Goal: Contribute content: Add original content to the website for others to see

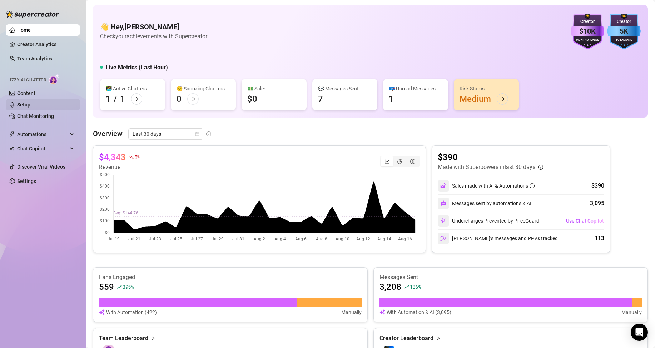
click at [30, 102] on link "Setup" at bounding box center [23, 105] width 13 height 6
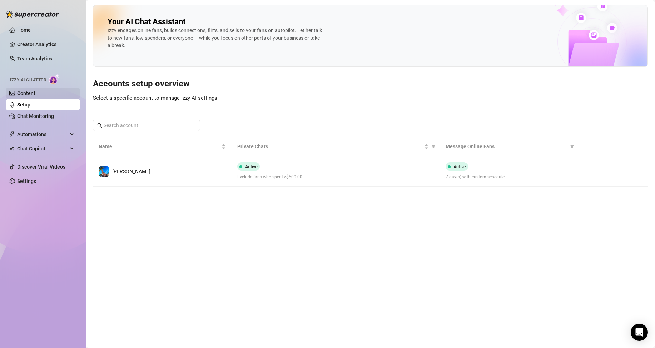
click at [35, 93] on link "Content" at bounding box center [26, 93] width 18 height 6
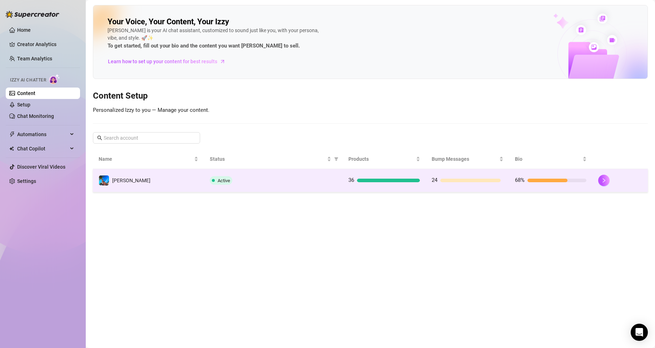
click at [241, 177] on div "Active" at bounding box center [273, 180] width 127 height 9
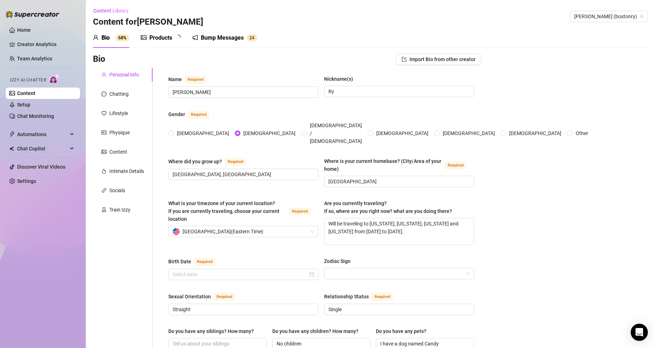
radio input "true"
type input "[DATE]"
click at [158, 38] on div "Products" at bounding box center [160, 38] width 23 height 9
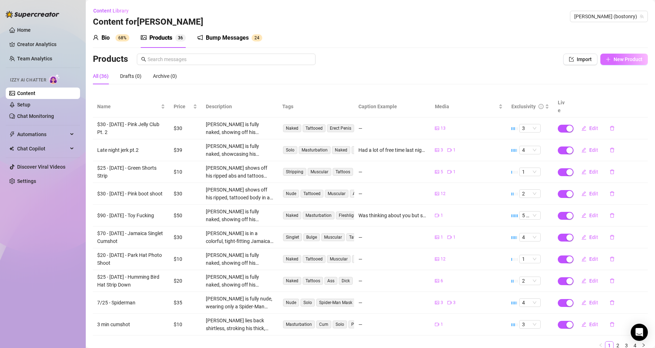
click at [614, 62] on span "New Product" at bounding box center [627, 59] width 29 height 6
type textarea "Type your message here..."
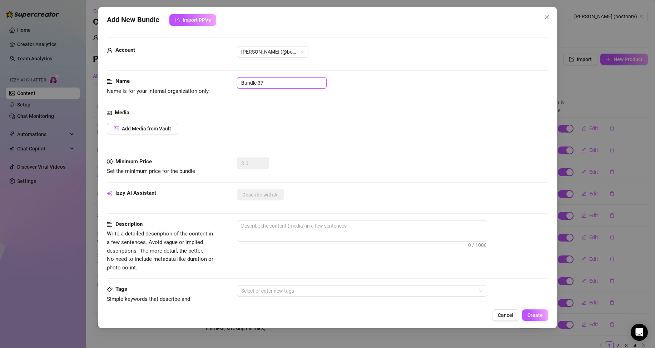
click at [268, 83] on input "Bundle 37" at bounding box center [282, 82] width 90 height 11
click at [264, 88] on input "Bundle 37" at bounding box center [282, 82] width 90 height 11
type input "Hulk Dawgs Play"
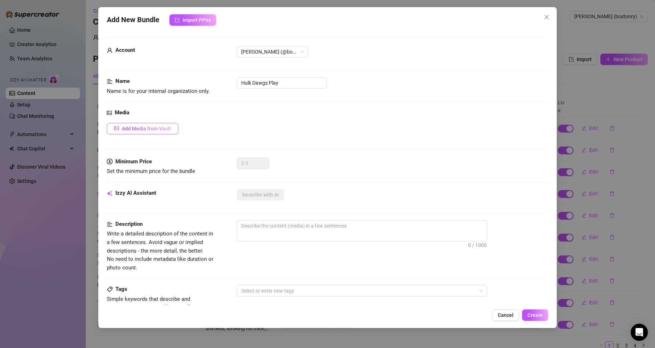
click at [156, 128] on span "Add Media from Vault" at bounding box center [146, 129] width 49 height 6
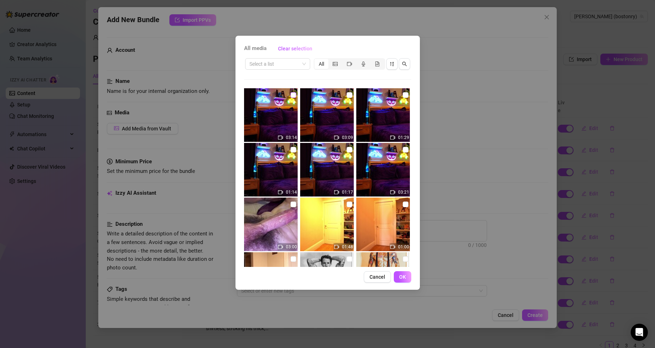
click at [290, 95] on input "checkbox" at bounding box center [293, 95] width 6 height 6
checkbox input "true"
click at [347, 95] on input "checkbox" at bounding box center [349, 95] width 6 height 6
checkbox input "true"
click at [403, 94] on input "checkbox" at bounding box center [406, 95] width 6 height 6
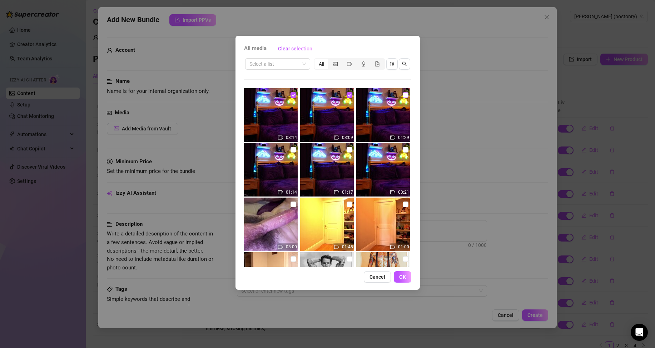
checkbox input "true"
click at [294, 148] on input "checkbox" at bounding box center [293, 150] width 6 height 6
checkbox input "true"
click at [346, 148] on input "checkbox" at bounding box center [349, 150] width 6 height 6
checkbox input "true"
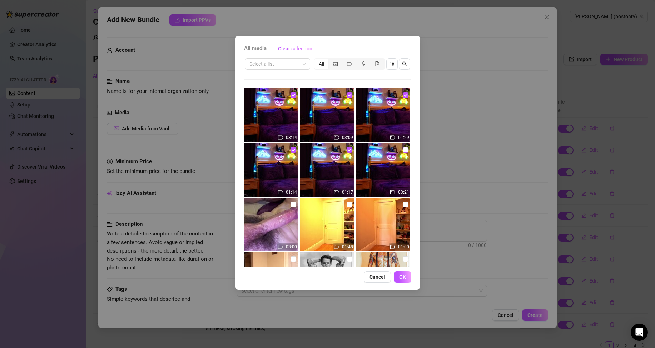
click at [403, 149] on input "checkbox" at bounding box center [406, 150] width 6 height 6
checkbox input "true"
click at [408, 275] on button "OK" at bounding box center [403, 276] width 18 height 11
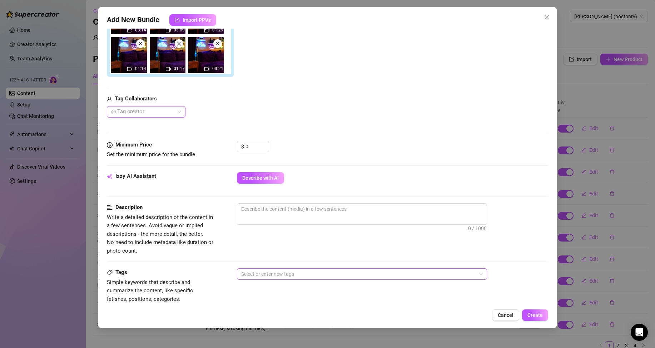
scroll to position [214, 0]
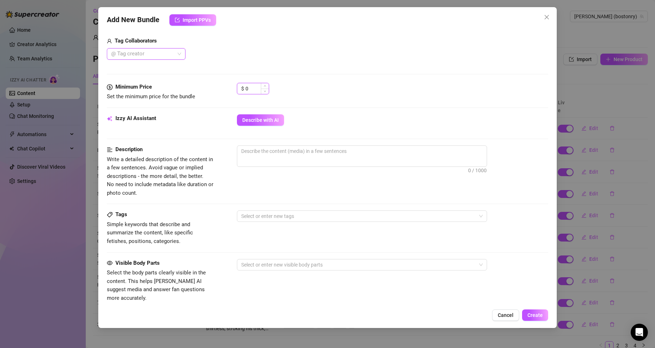
click at [255, 89] on input "0" at bounding box center [256, 88] width 23 height 11
type input "10"
click at [369, 111] on div "Minimum Price Set the minimum price for the bundle $ 10" at bounding box center [327, 98] width 441 height 31
click at [266, 119] on span "Describe with AI" at bounding box center [260, 120] width 36 height 6
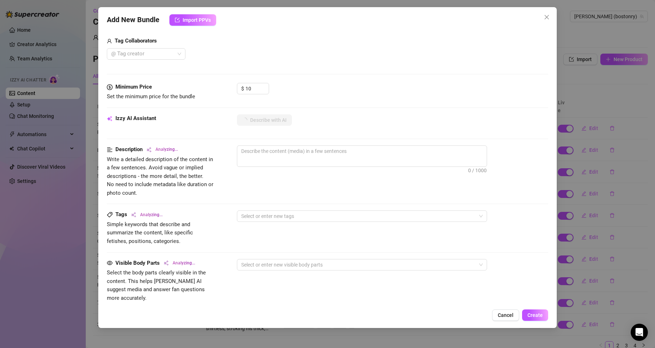
type textarea "[PERSON_NAME]"
type textarea "[PERSON_NAME] lounges"
type textarea "[PERSON_NAME] lounges on"
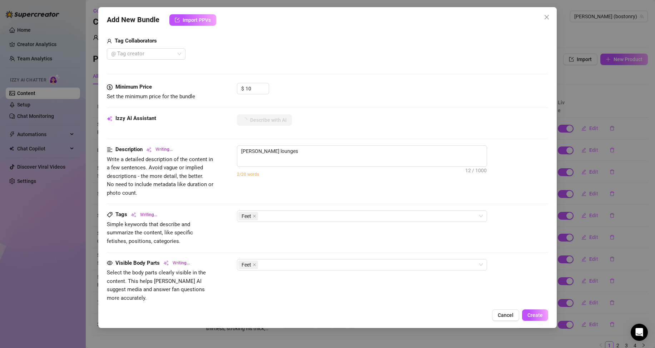
type textarea "[PERSON_NAME] lounges on"
type textarea "[PERSON_NAME] lounges on a"
type textarea "[PERSON_NAME] lounges on a bed"
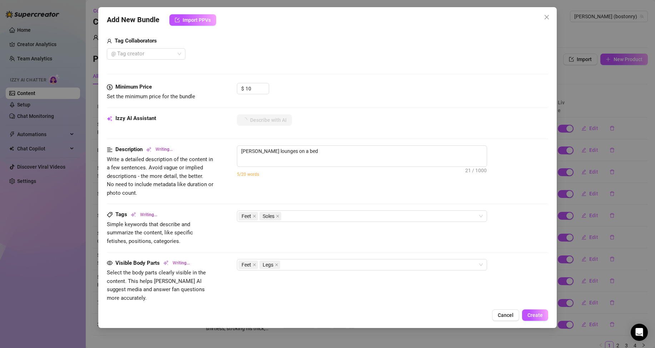
type textarea "[PERSON_NAME] lounges on a bed in"
type textarea "[PERSON_NAME] lounges on a bed in a"
type textarea "[PERSON_NAME] lounges on a bed in a green"
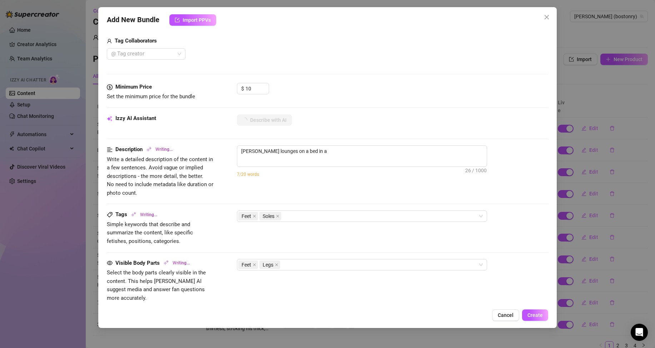
type textarea "[PERSON_NAME] lounges on a bed in a green"
type textarea "[PERSON_NAME] lounges on a bed in a green tank"
type textarea "[PERSON_NAME] lounges on a bed in a green tank top"
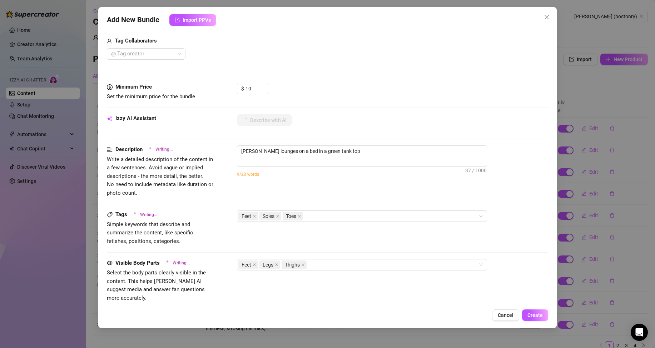
type textarea "[PERSON_NAME] lounges on a bed in a green tank top and"
type textarea "[PERSON_NAME] lounges on a bed in a green tank top and shorts,"
type textarea "[PERSON_NAME] lounges on a bed in a green tank top and shorts, showing"
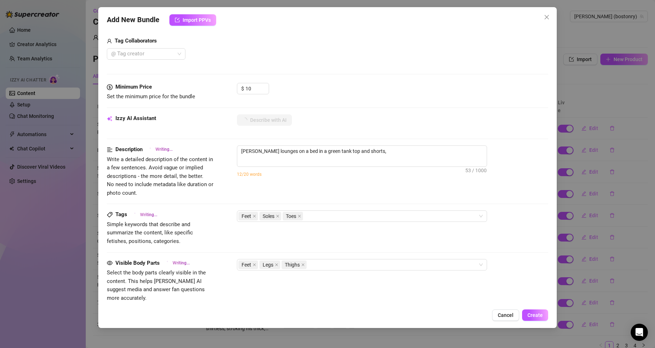
type textarea "[PERSON_NAME] lounges on a bed in a green tank top and shorts, showing"
type textarea "[PERSON_NAME] lounges on a bed in a green tank top and shorts, showing off"
type textarea "[PERSON_NAME] lounges on a bed in a green tank top and shorts, showing off his"
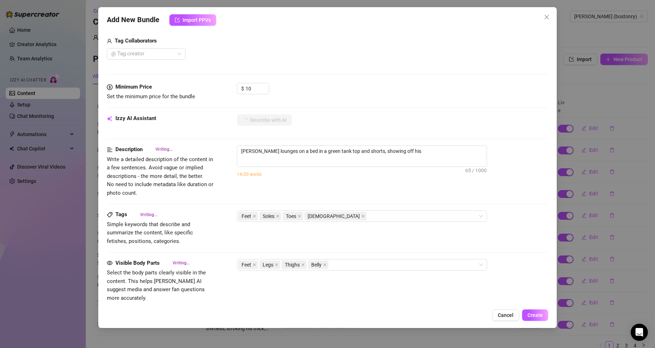
type textarea "[PERSON_NAME] lounges on a bed in a green tank top and shorts, showing off his …"
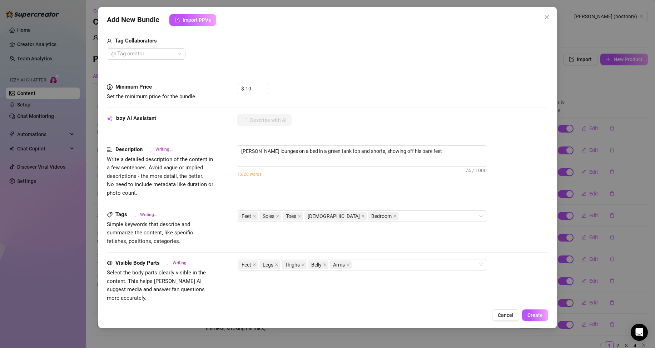
type textarea "[PERSON_NAME] lounges on a bed in a green tank top and shorts, showing off his …"
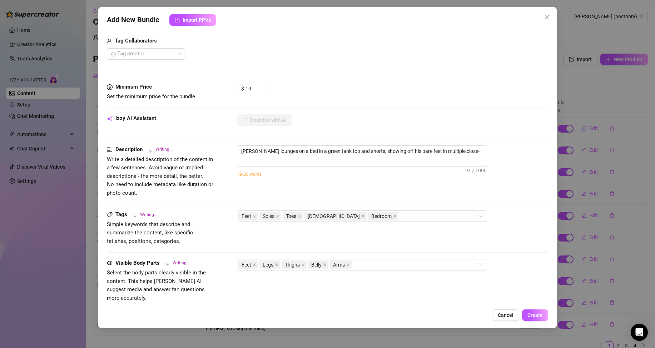
type textarea "[PERSON_NAME] lounges on a bed in a green tank top and shorts, showing off his …"
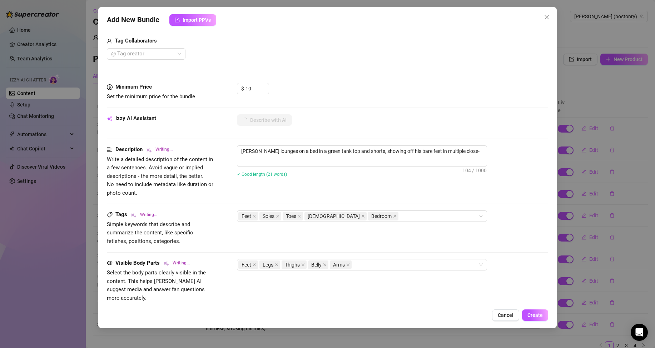
type textarea "[PERSON_NAME] lounges on a bed in a green tank top and shorts, showing off his …"
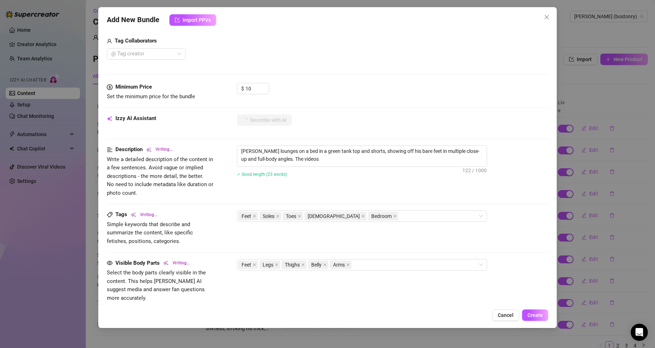
type textarea "[PERSON_NAME] lounges on a bed in a green tank top and shorts, showing off his …"
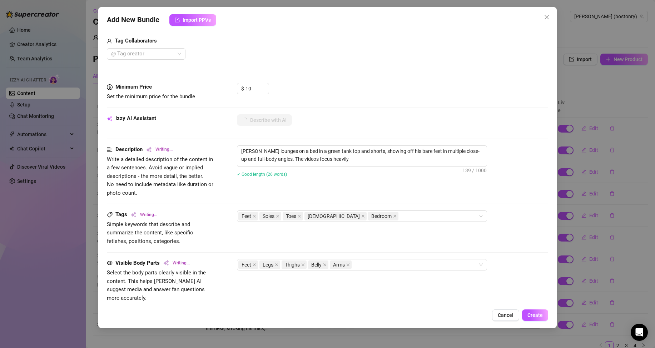
type textarea "[PERSON_NAME] lounges on a bed in a green tank top and shorts, showing off his …"
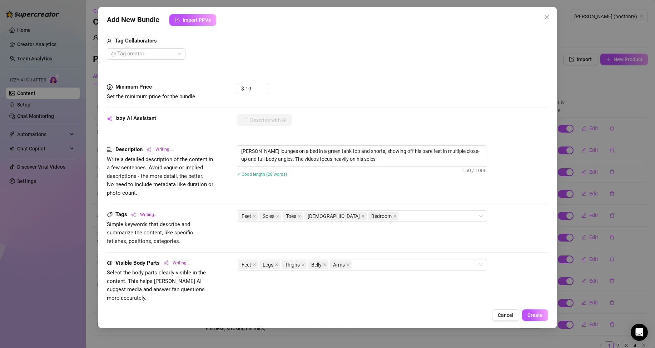
type textarea "[PERSON_NAME] lounges on a bed in a green tank top and shorts, showing off his …"
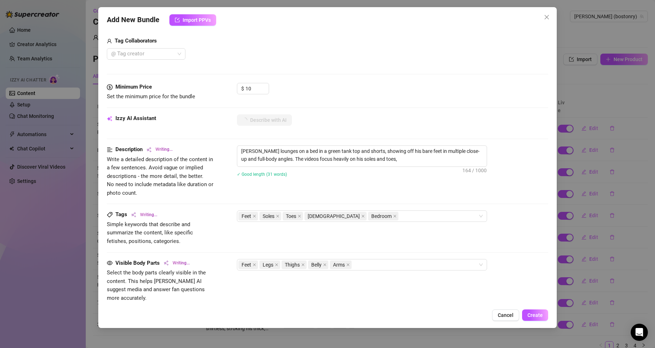
type textarea "[PERSON_NAME] lounges on a bed in a green tank top and shorts, showing off his …"
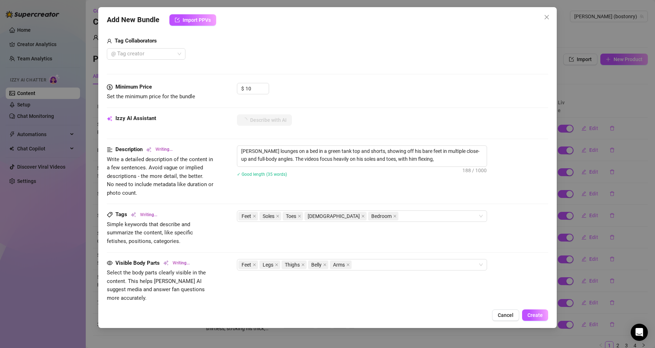
type textarea "[PERSON_NAME] lounges on a bed in a green tank top and shorts, showing off his …"
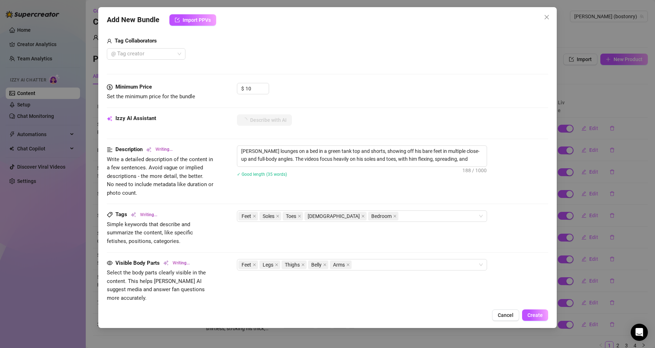
type textarea "[PERSON_NAME] lounges on a bed in a green tank top and shorts, showing off his …"
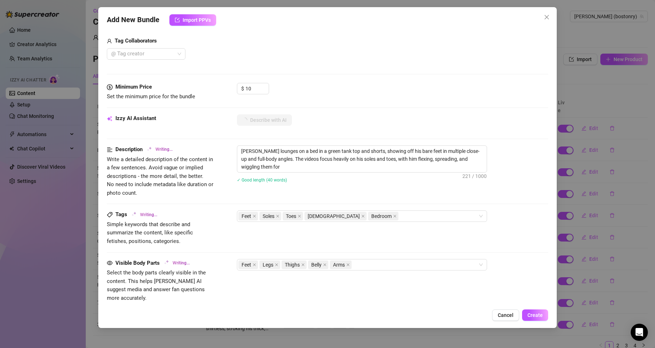
type textarea "[PERSON_NAME] lounges on a bed in a green tank top and shorts, showing off his …"
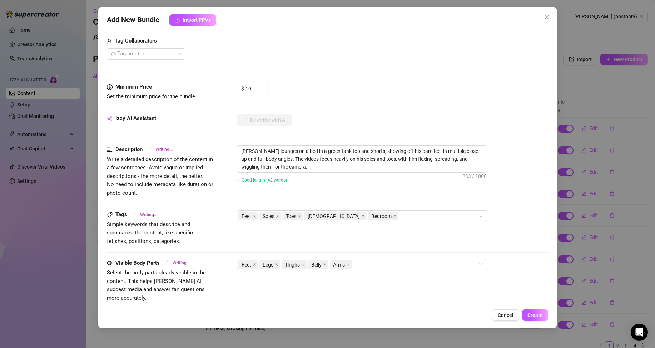
type textarea "[PERSON_NAME] lounges on a bed in a green tank top and shorts, showing off his …"
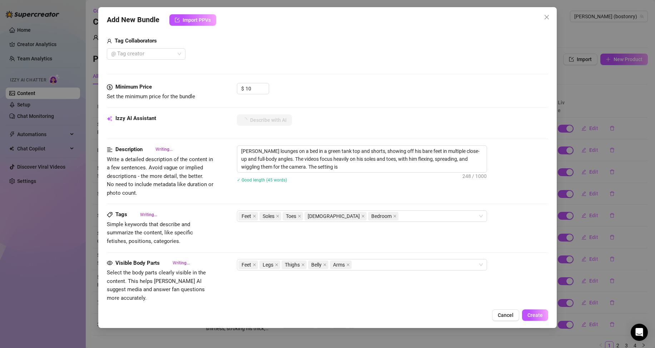
type textarea "[PERSON_NAME] lounges on a bed in a green tank top and shorts, showing off his …"
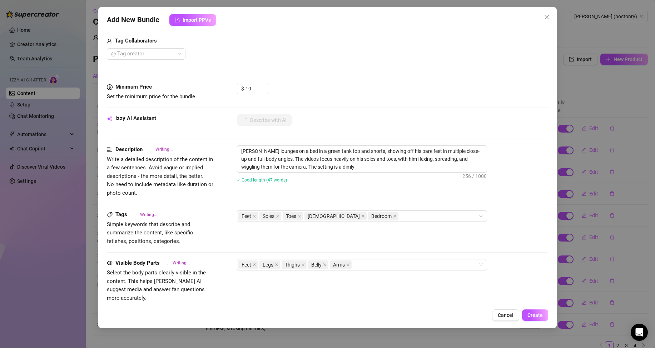
type textarea "[PERSON_NAME] lounges on a bed in a green tank top and shorts, showing off his …"
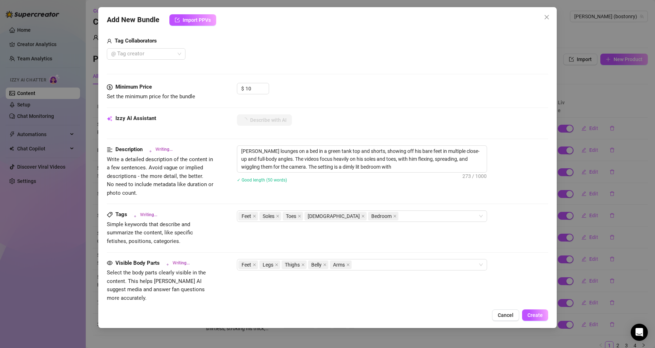
type textarea "[PERSON_NAME] lounges on a bed in a green tank top and shorts, showing off his …"
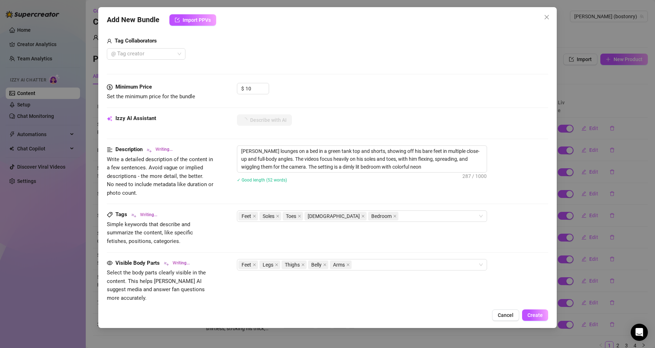
type textarea "[PERSON_NAME] lounges on a bed in a green tank top and shorts, showing off his …"
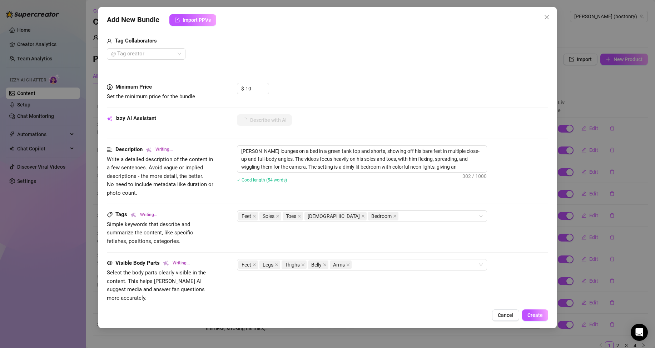
type textarea "[PERSON_NAME] lounges on a bed in a green tank top and shorts, showing off his …"
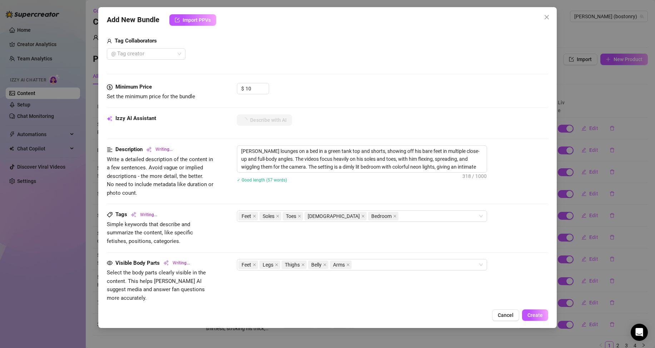
type textarea "[PERSON_NAME] lounges on a bed in a green tank top and shorts, showing off his …"
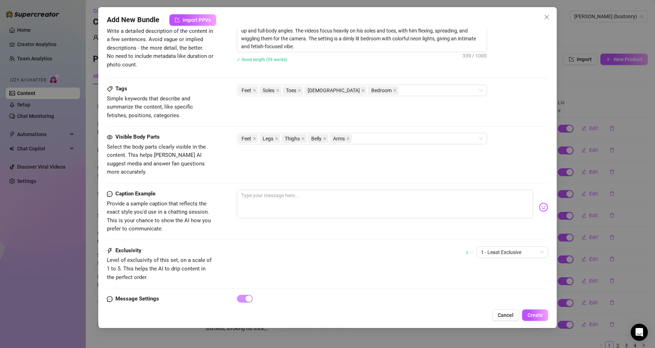
scroll to position [364, 0]
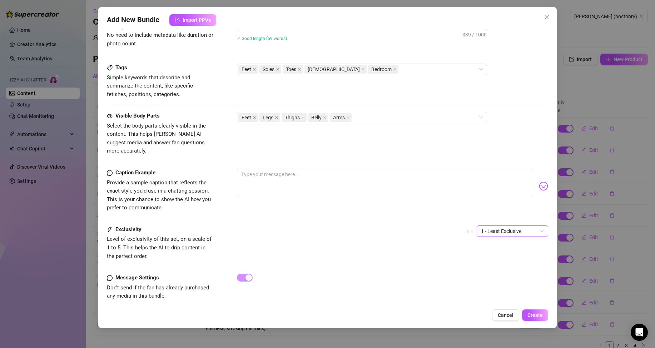
click at [498, 226] on span "1 - Least Exclusive" at bounding box center [512, 231] width 63 height 11
click at [483, 267] on div "4" at bounding box center [506, 270] width 69 height 11
click at [534, 317] on span "Create" at bounding box center [534, 315] width 15 height 6
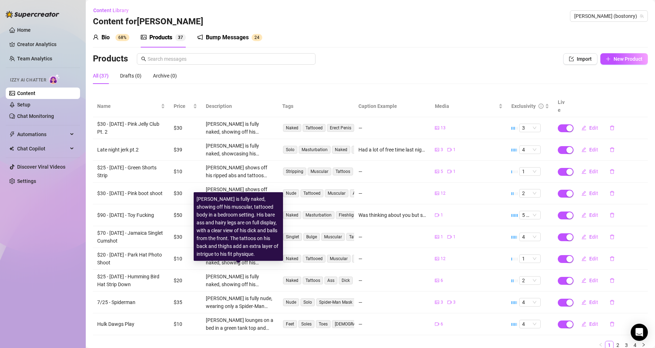
scroll to position [0, 0]
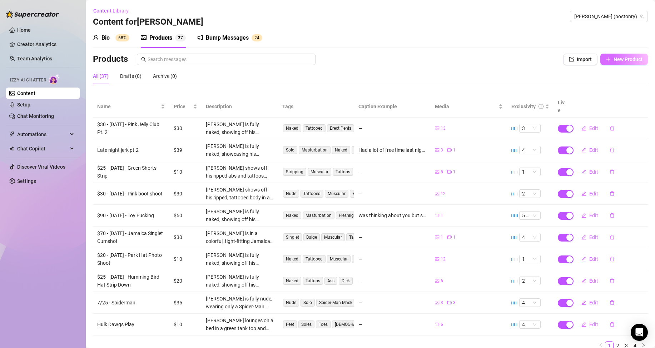
click at [620, 58] on span "New Product" at bounding box center [627, 59] width 29 height 6
type textarea "Type your message here..."
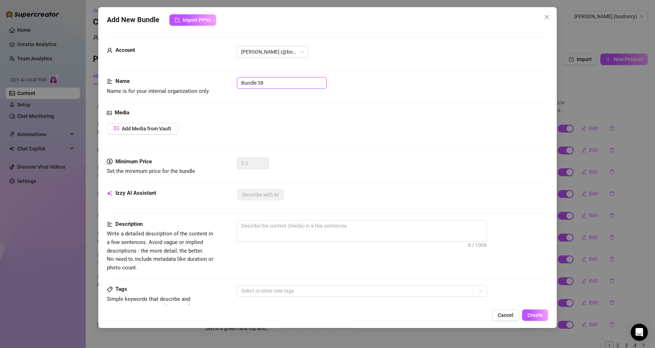
click at [275, 80] on input "Bundle 38" at bounding box center [282, 82] width 90 height 11
type input "747 jerk"
click at [143, 132] on button "Add Media from Vault" at bounding box center [142, 128] width 71 height 11
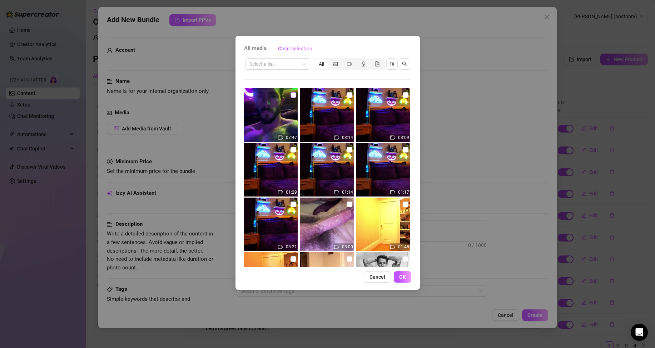
click at [290, 97] on input "checkbox" at bounding box center [293, 95] width 6 height 6
checkbox input "true"
click at [403, 273] on button "OK" at bounding box center [403, 276] width 18 height 11
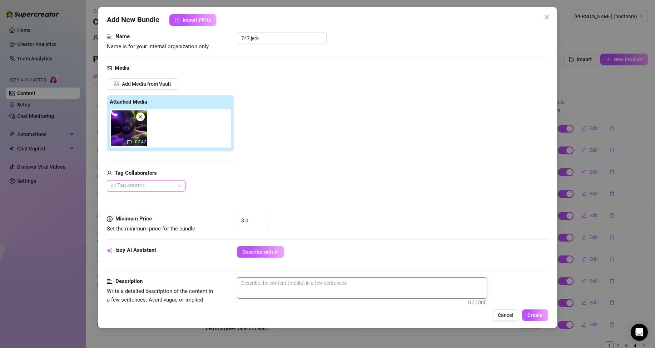
scroll to position [107, 0]
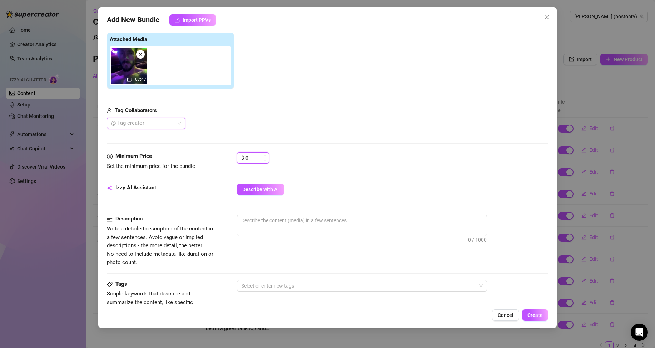
click at [253, 156] on input "0" at bounding box center [256, 158] width 23 height 11
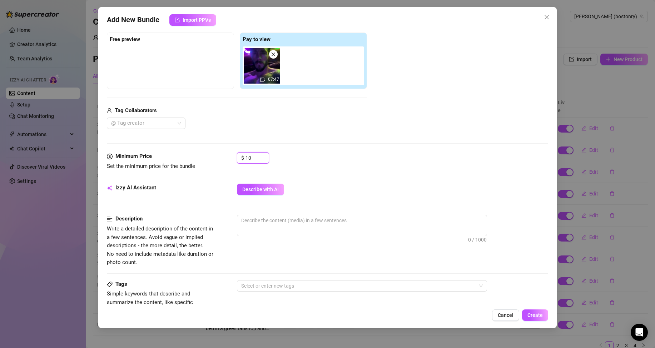
type input "10"
click at [339, 165] on div "$ 10" at bounding box center [392, 161] width 311 height 18
click at [253, 189] on span "Describe with AI" at bounding box center [260, 189] width 36 height 6
type textarea "[PERSON_NAME]"
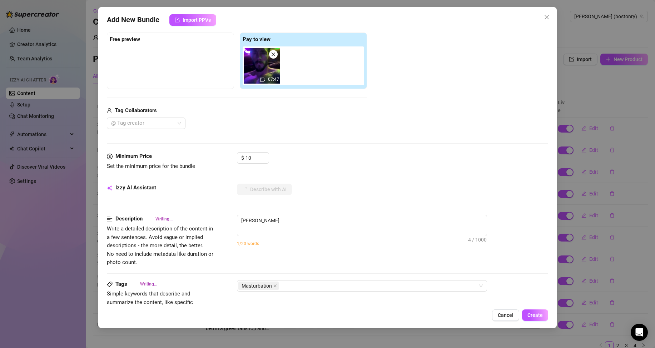
type textarea "[PERSON_NAME] is"
type textarea "[PERSON_NAME] is fully"
type textarea "[PERSON_NAME] is fully naked"
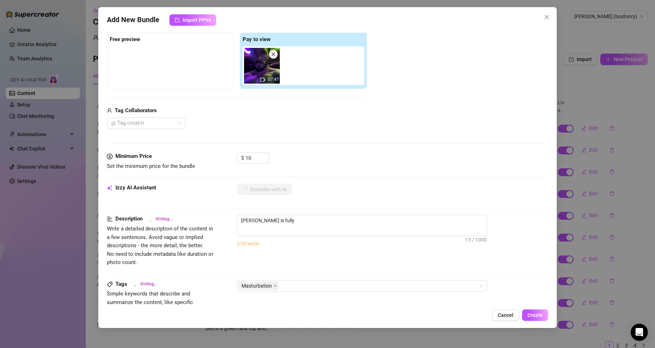
type textarea "[PERSON_NAME] is fully naked"
type textarea "[PERSON_NAME] is fully naked in"
type textarea "[PERSON_NAME] is fully naked in a"
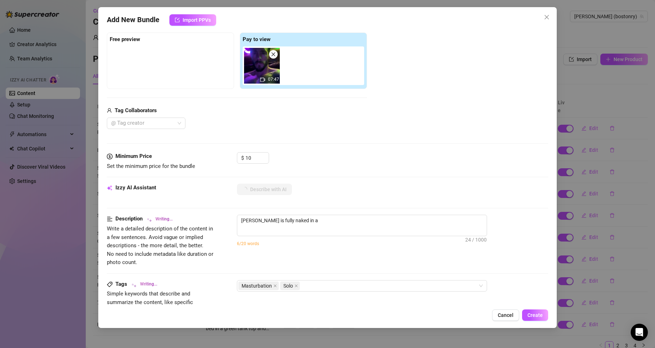
type textarea "[PERSON_NAME] is fully naked in a neon-lit"
type textarea "[PERSON_NAME] is fully naked in a neon-lit room,"
type textarea "[PERSON_NAME] is fully naked in a neon-lit room, showing"
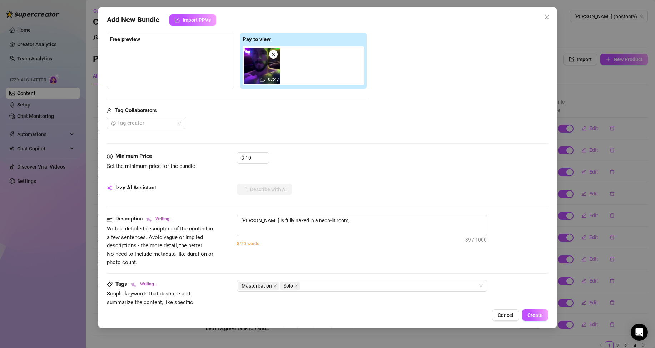
type textarea "[PERSON_NAME] is fully naked in a neon-lit room, showing"
type textarea "[PERSON_NAME] is fully naked in a neon-lit room, showing off"
type textarea "[PERSON_NAME] is fully naked in a neon-lit room, showing off his"
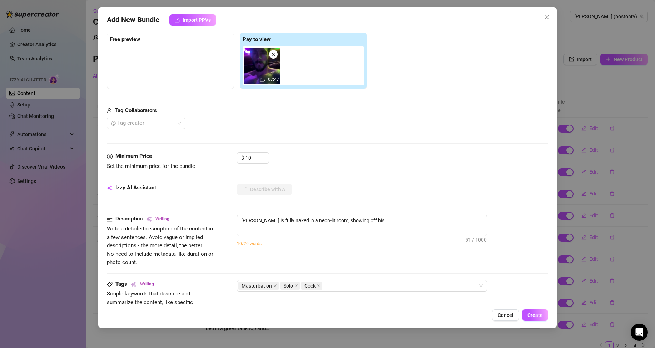
type textarea "[PERSON_NAME] is fully naked in a neon-lit room, showing off his ripped"
type textarea "[PERSON_NAME] is fully naked in a neon-lit room, showing off his ripped chest"
type textarea "[PERSON_NAME] is fully naked in a neon-lit room, showing off his ripped chest a…"
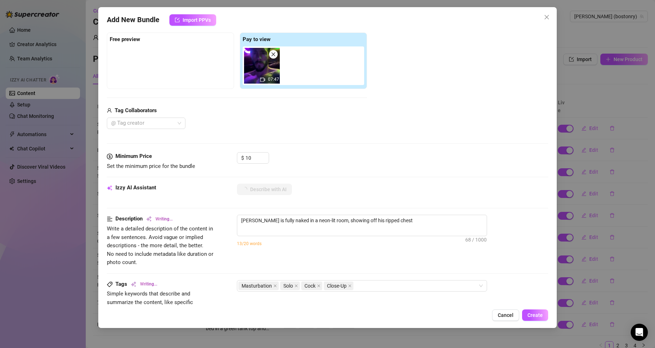
type textarea "[PERSON_NAME] is fully naked in a neon-lit room, showing off his ripped chest a…"
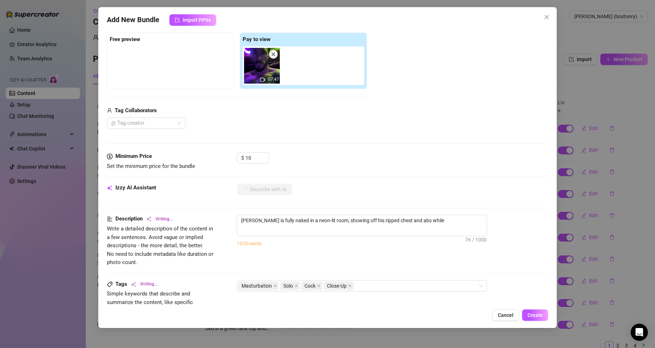
type textarea "[PERSON_NAME] is fully naked in a neon-lit room, showing off his ripped chest a…"
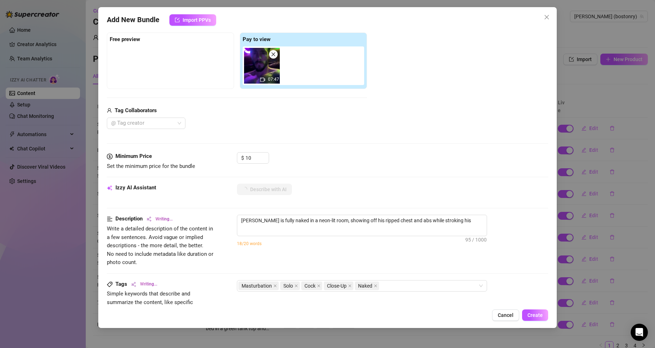
type textarea "[PERSON_NAME] is fully naked in a neon-lit room, showing off his ripped chest a…"
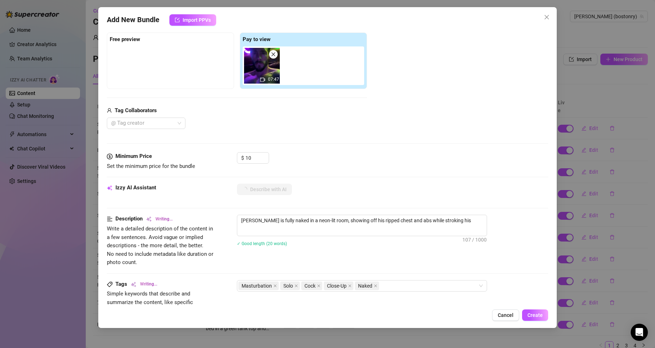
type textarea "[PERSON_NAME] is fully naked in a neon-lit room, showing off his ripped chest a…"
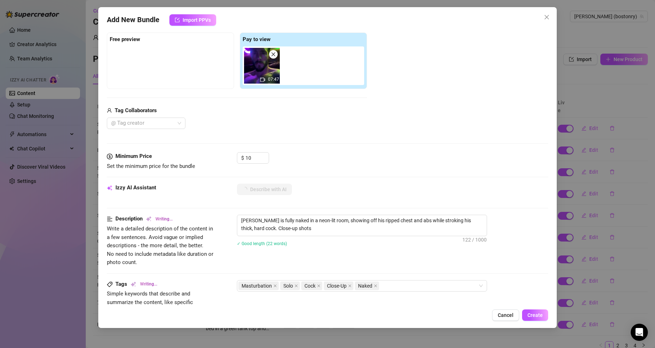
type textarea "[PERSON_NAME] is fully naked in a neon-lit room, showing off his ripped chest a…"
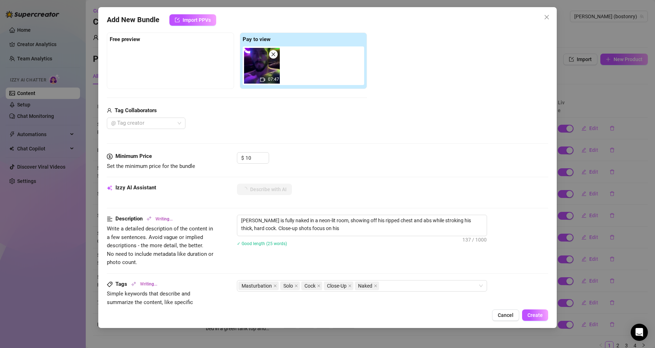
type textarea "[PERSON_NAME] is fully naked in a neon-lit room, showing off his ripped chest a…"
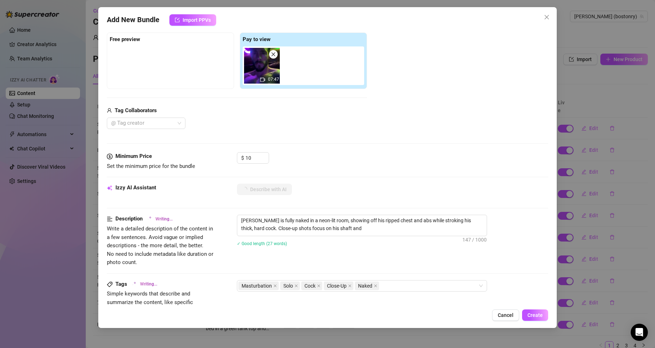
type textarea "[PERSON_NAME] is fully naked in a neon-lit room, showing off his ripped chest a…"
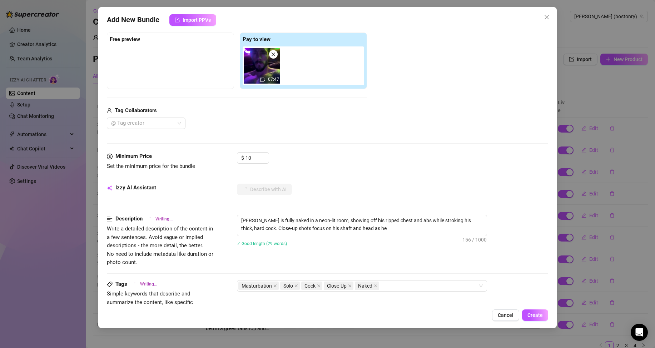
type textarea "[PERSON_NAME] is fully naked in a neon-lit room, showing off his ripped chest a…"
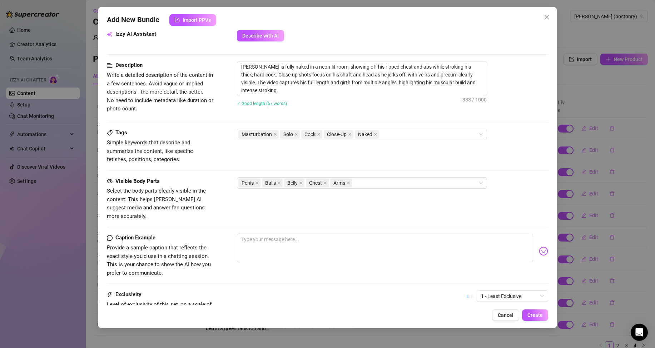
scroll to position [321, 0]
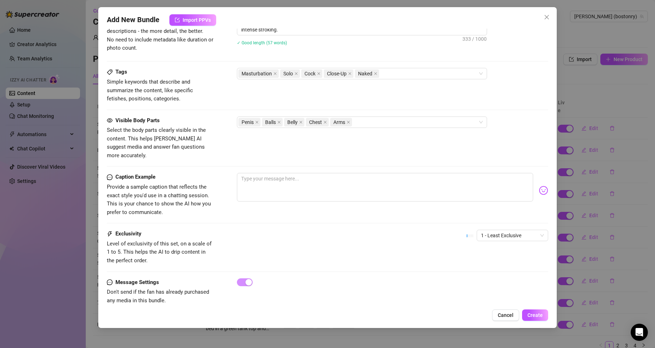
drag, startPoint x: 495, startPoint y: 224, endPoint x: 497, endPoint y: 233, distance: 9.2
click at [495, 230] on span "1 - Least Exclusive" at bounding box center [512, 235] width 63 height 11
click at [489, 266] on div "3" at bounding box center [506, 264] width 60 height 8
click at [505, 285] on div "Message Settings Don't send if the fan has already purchased any media in this …" at bounding box center [327, 291] width 441 height 27
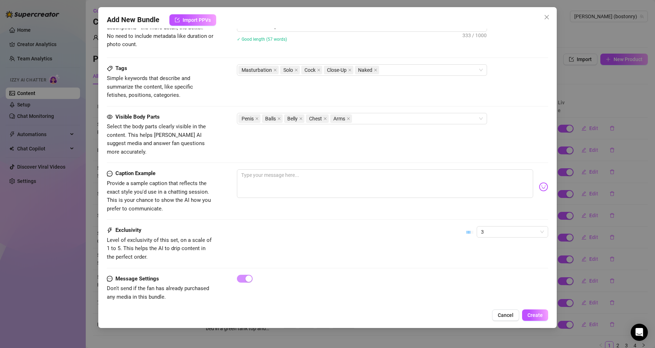
scroll to position [326, 0]
click at [497, 225] on span "3" at bounding box center [512, 230] width 63 height 11
click at [498, 208] on div "Caption Example Provide a sample caption that reflects the exact style you'd us…" at bounding box center [327, 196] width 441 height 57
click at [537, 315] on span "Create" at bounding box center [534, 315] width 15 height 6
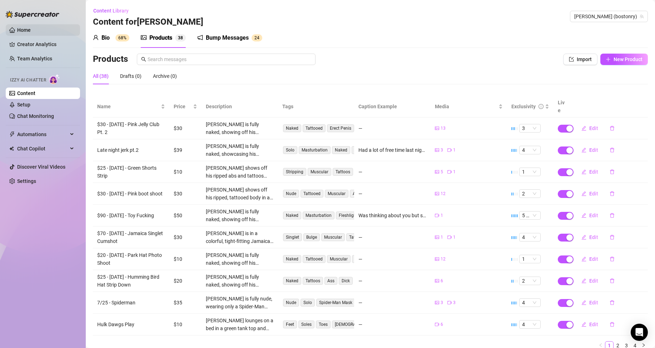
click at [31, 28] on link "Home" at bounding box center [24, 30] width 14 height 6
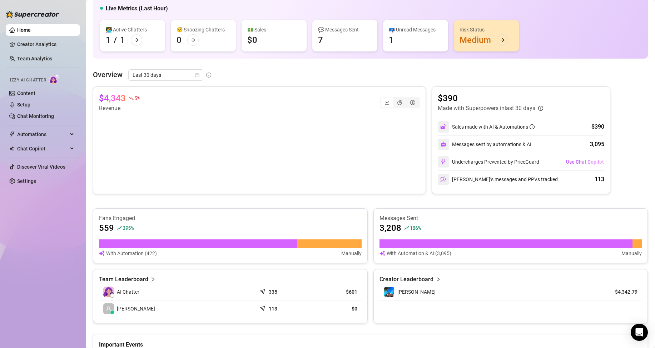
scroll to position [150, 0]
